Goal: Communication & Community: Answer question/provide support

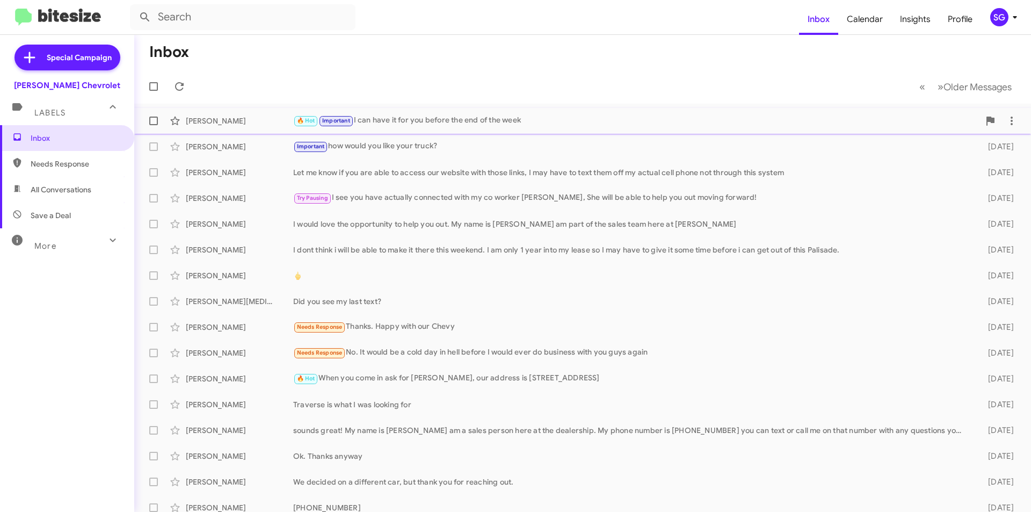
click at [419, 119] on div "🔥 Hot Important I can have it for you before the end of the week" at bounding box center [636, 120] width 686 height 12
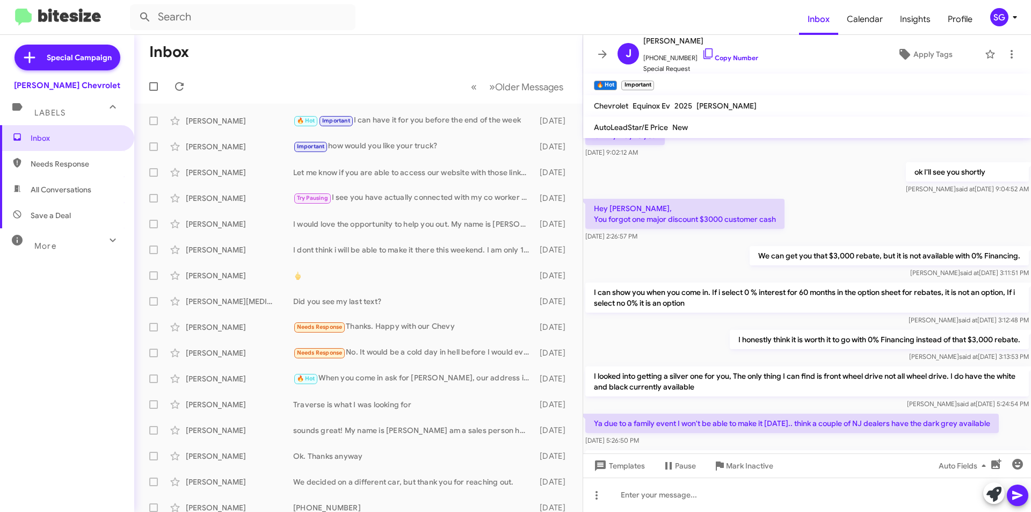
scroll to position [329, 0]
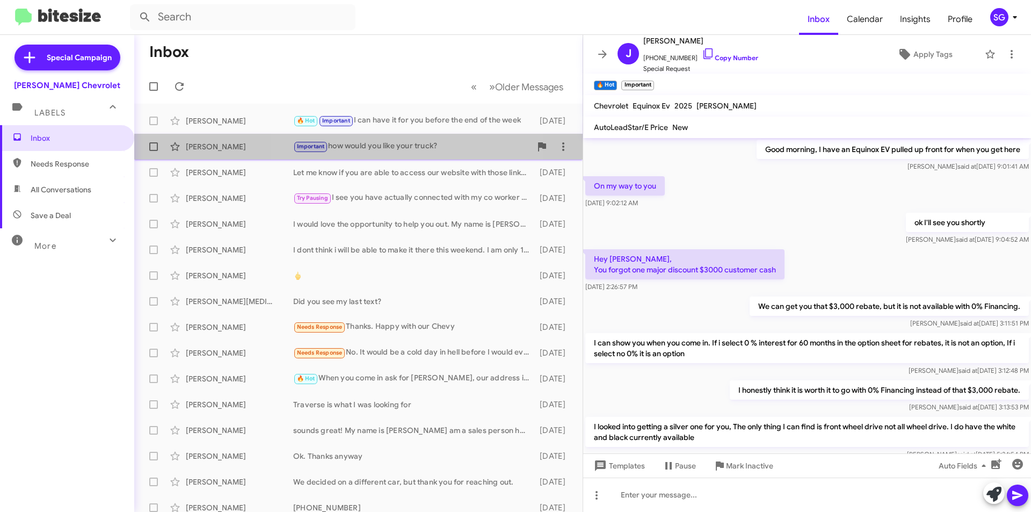
click at [359, 149] on div "Important how would you like your truck?" at bounding box center [412, 146] width 238 height 12
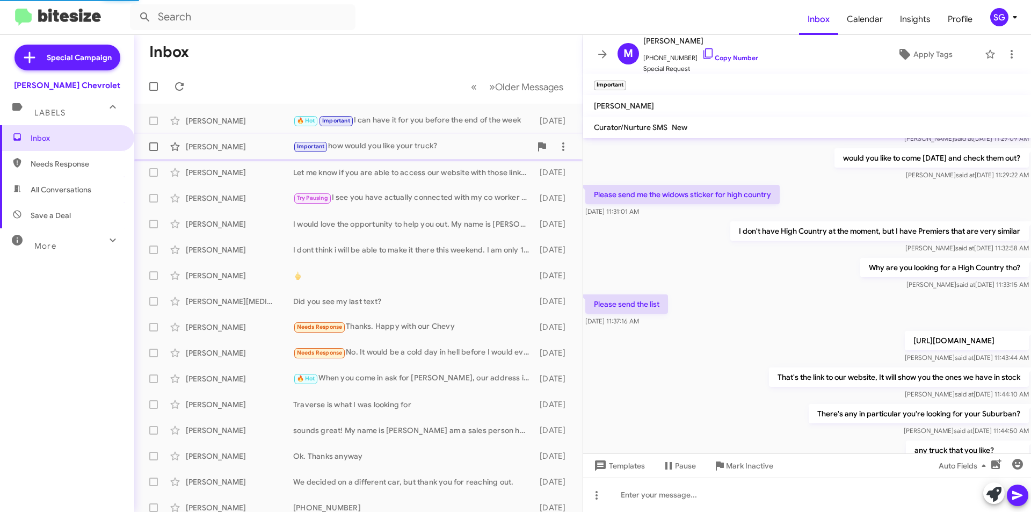
scroll to position [509, 0]
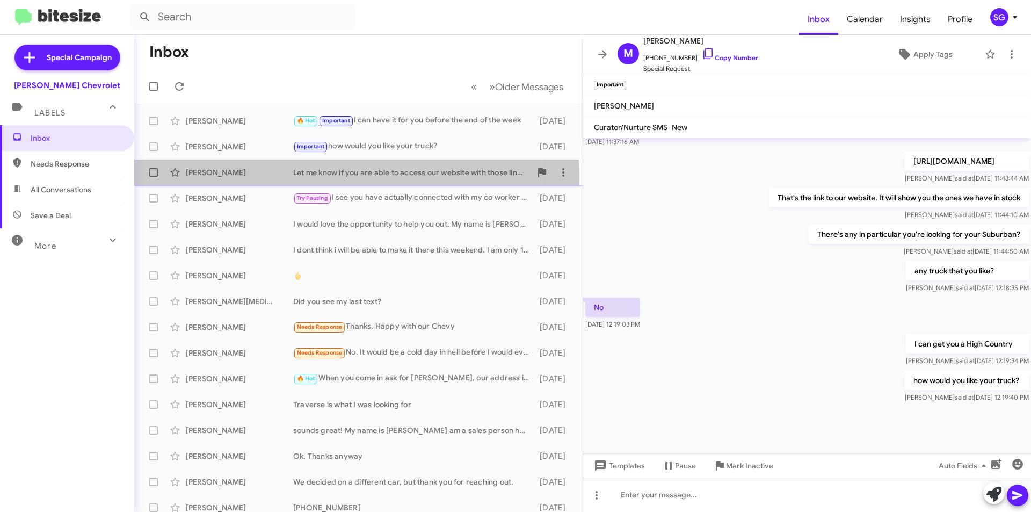
click at [357, 176] on div "Let me know if you are able to access our website with those links, I may have …" at bounding box center [412, 172] width 238 height 11
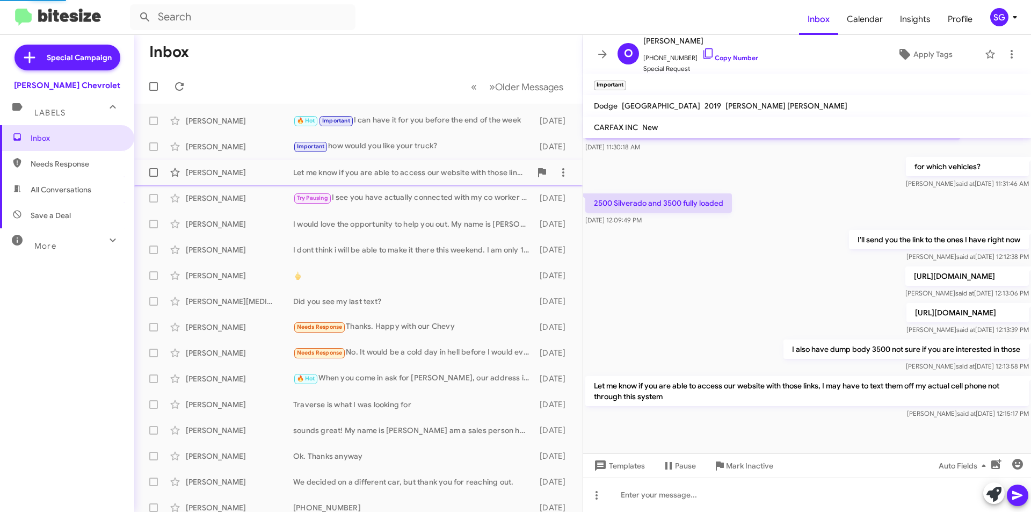
scroll to position [284, 0]
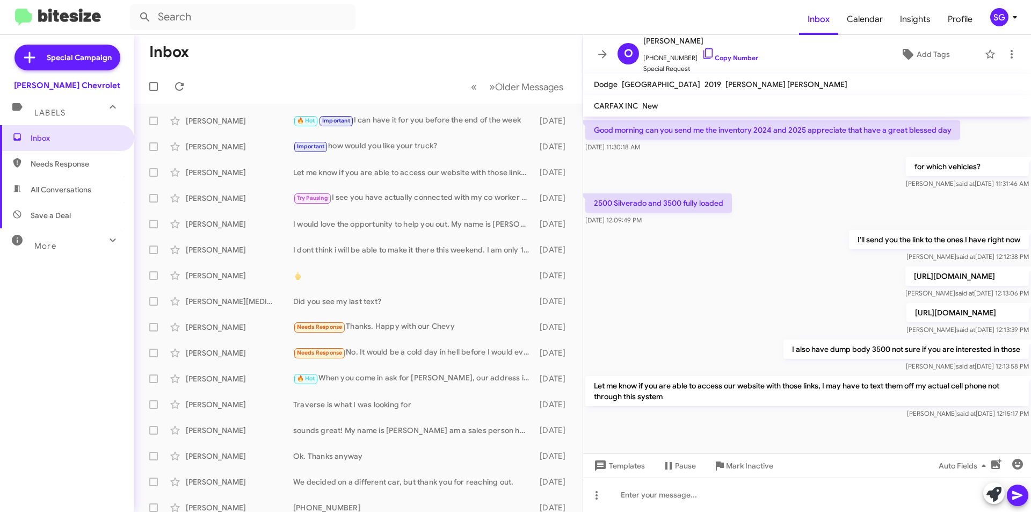
click at [75, 109] on div "Labels" at bounding box center [57, 108] width 96 height 20
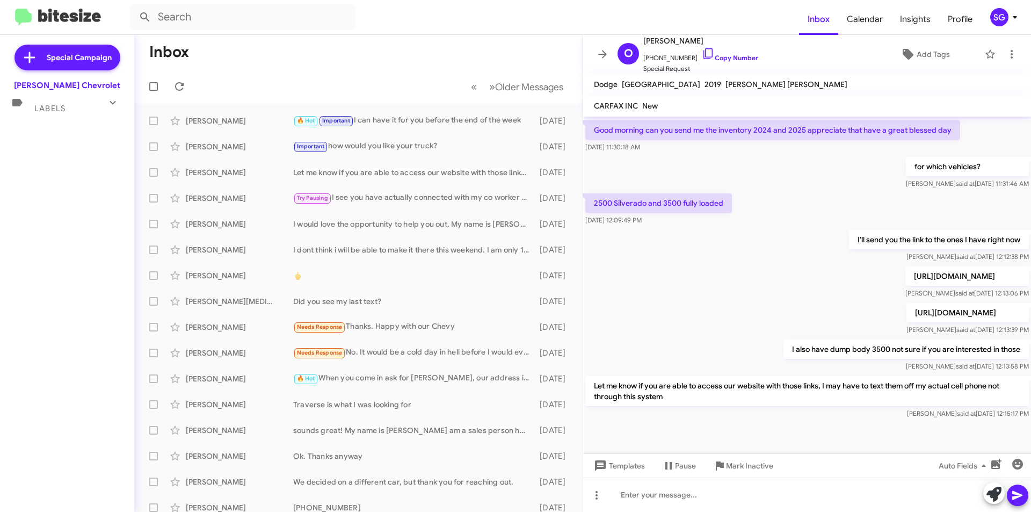
click at [75, 109] on div "Labels" at bounding box center [57, 104] width 96 height 20
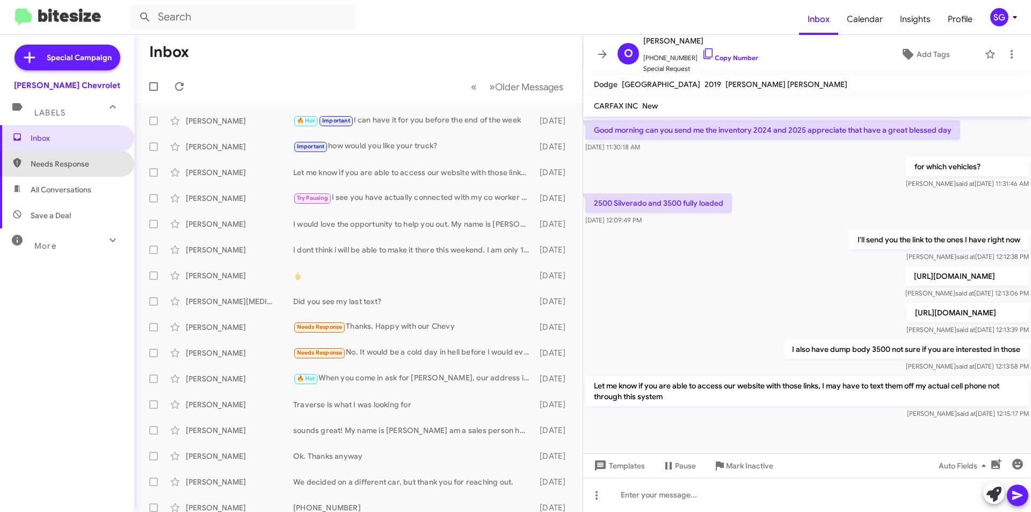
click at [76, 166] on span "Needs Response" at bounding box center [76, 163] width 91 height 11
type input "in:needs-response"
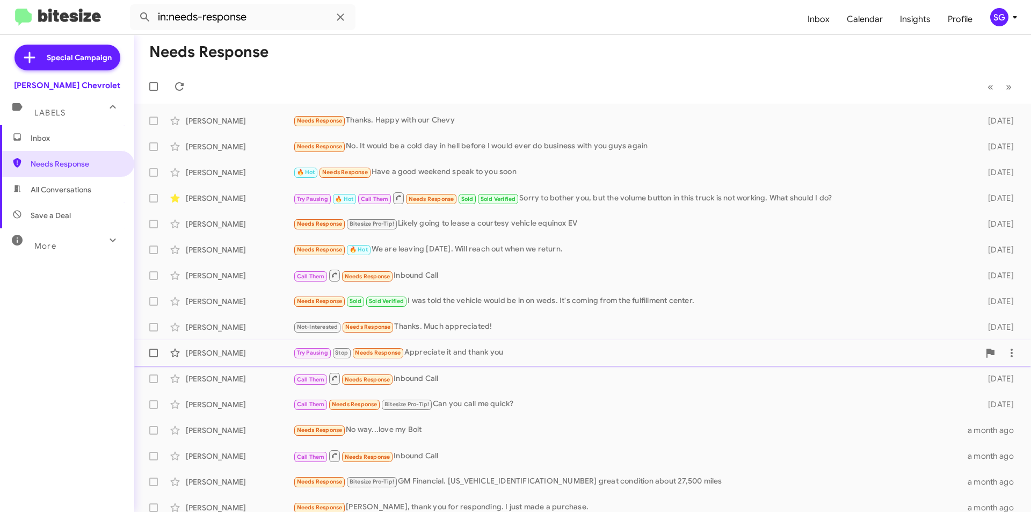
click at [464, 350] on div "Try Pausing Stop Needs Response Appreciate it and thank you" at bounding box center [636, 352] width 686 height 12
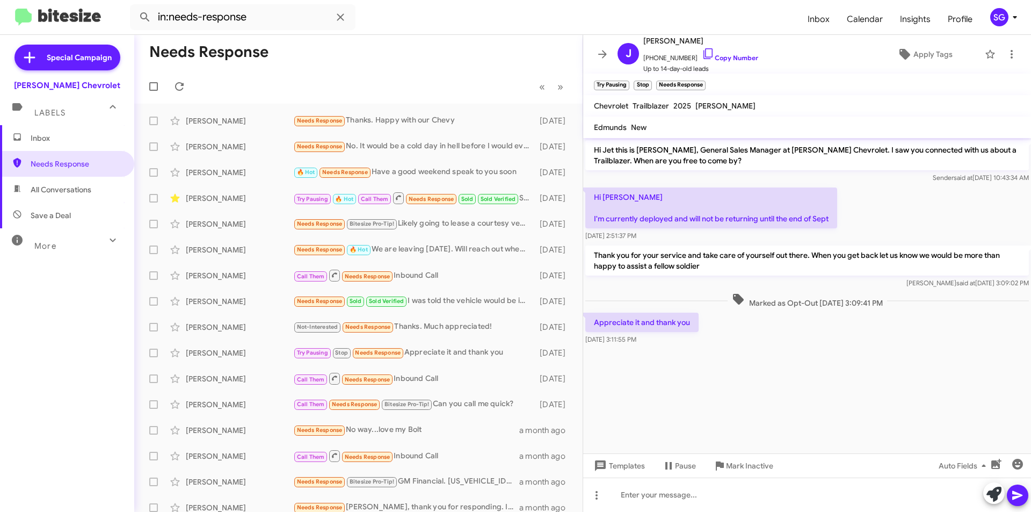
click at [440, 76] on mat-toolbar-row "« Previous » Next" at bounding box center [358, 86] width 448 height 34
